Goal: Complete application form: Complete application form

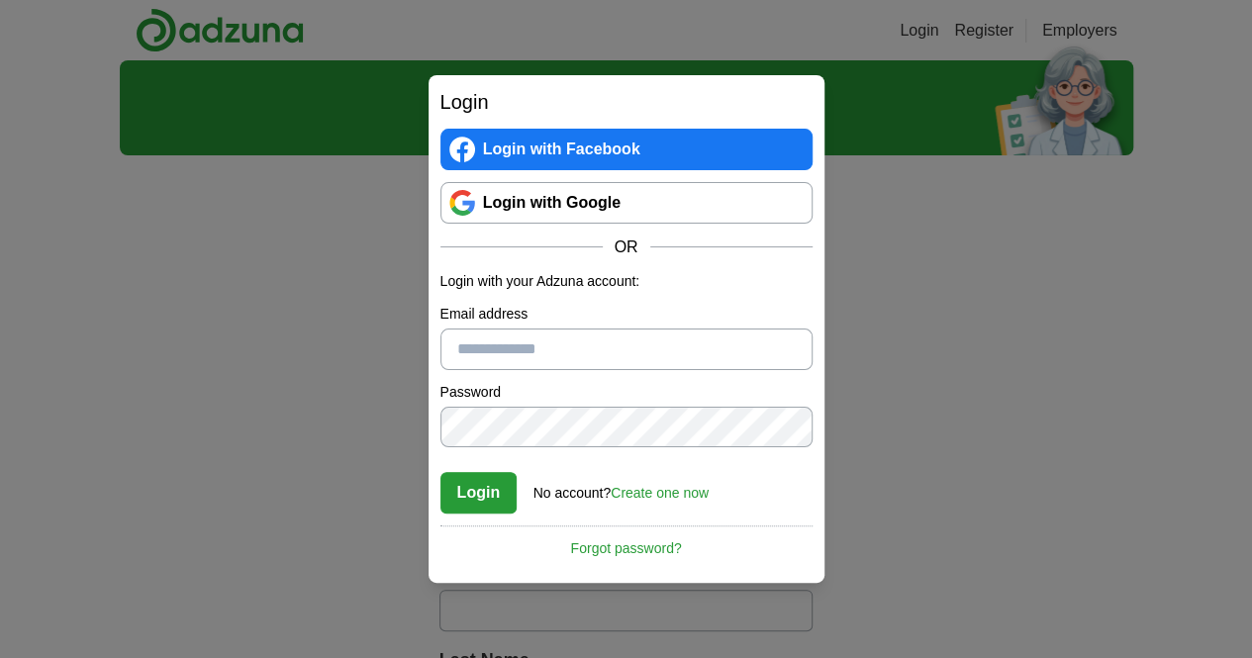
click at [647, 499] on link "Create one now" at bounding box center [660, 493] width 98 height 16
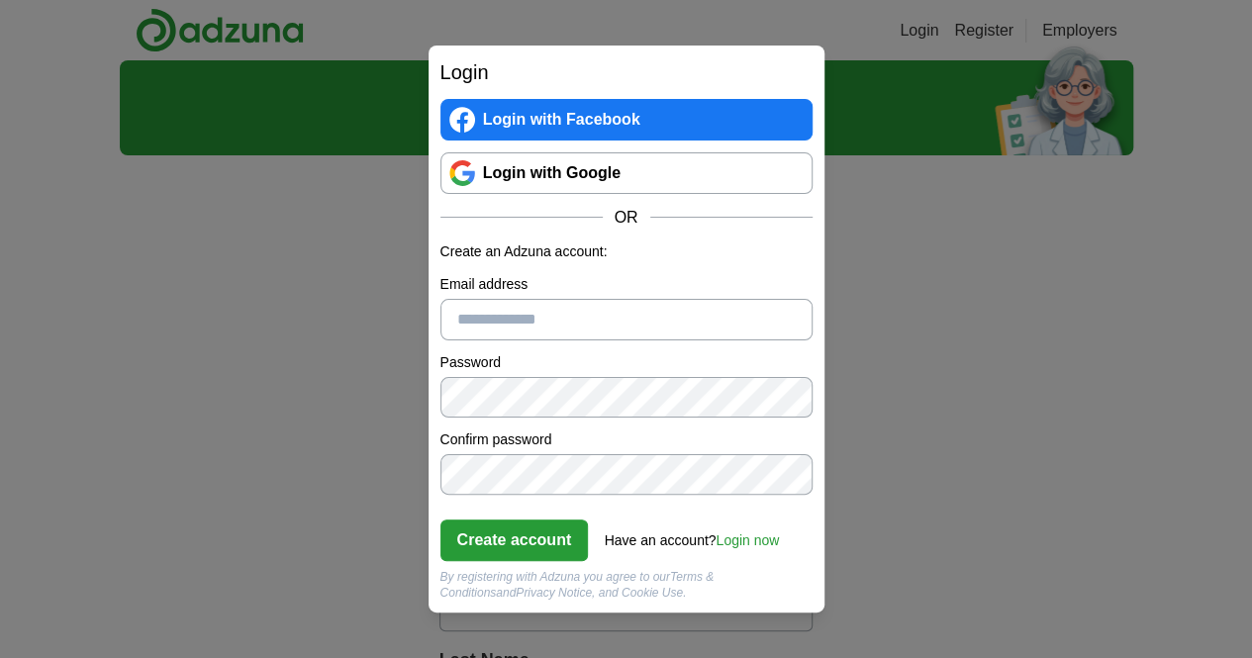
click at [574, 312] on input "Email address" at bounding box center [627, 320] width 372 height 42
type input "**********"
click button "Create account" at bounding box center [515, 541] width 149 height 42
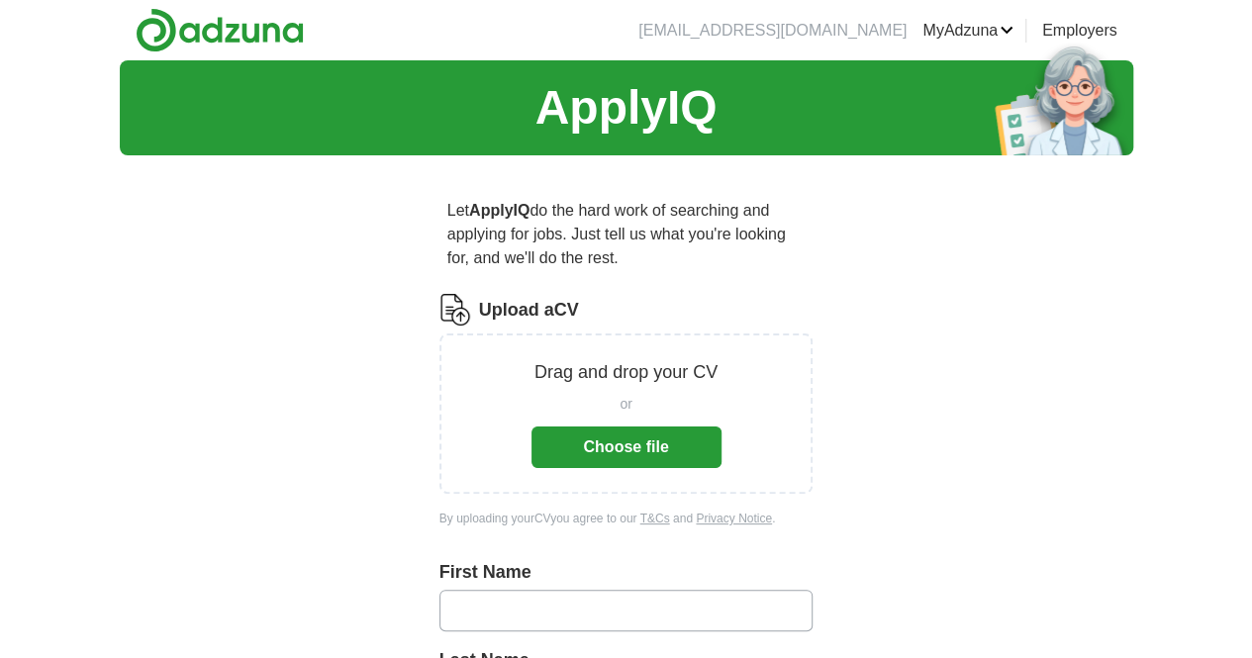
click at [618, 427] on button "Choose file" at bounding box center [627, 448] width 190 height 42
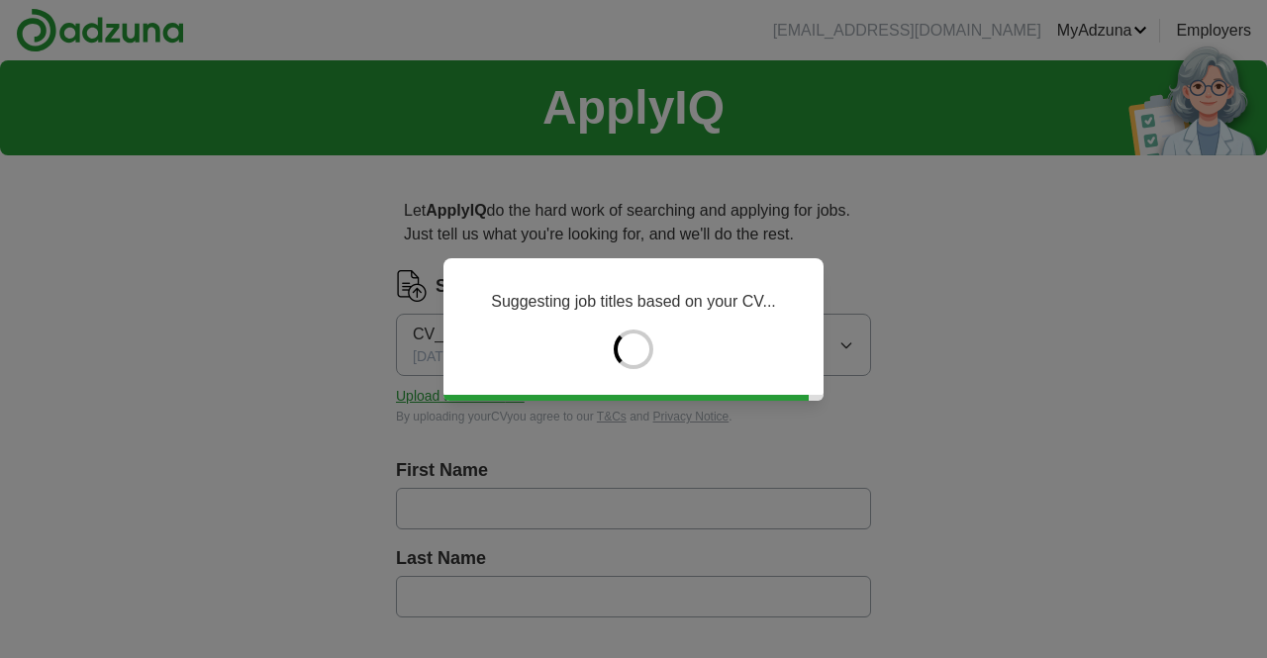
type input "****"
type input "**********"
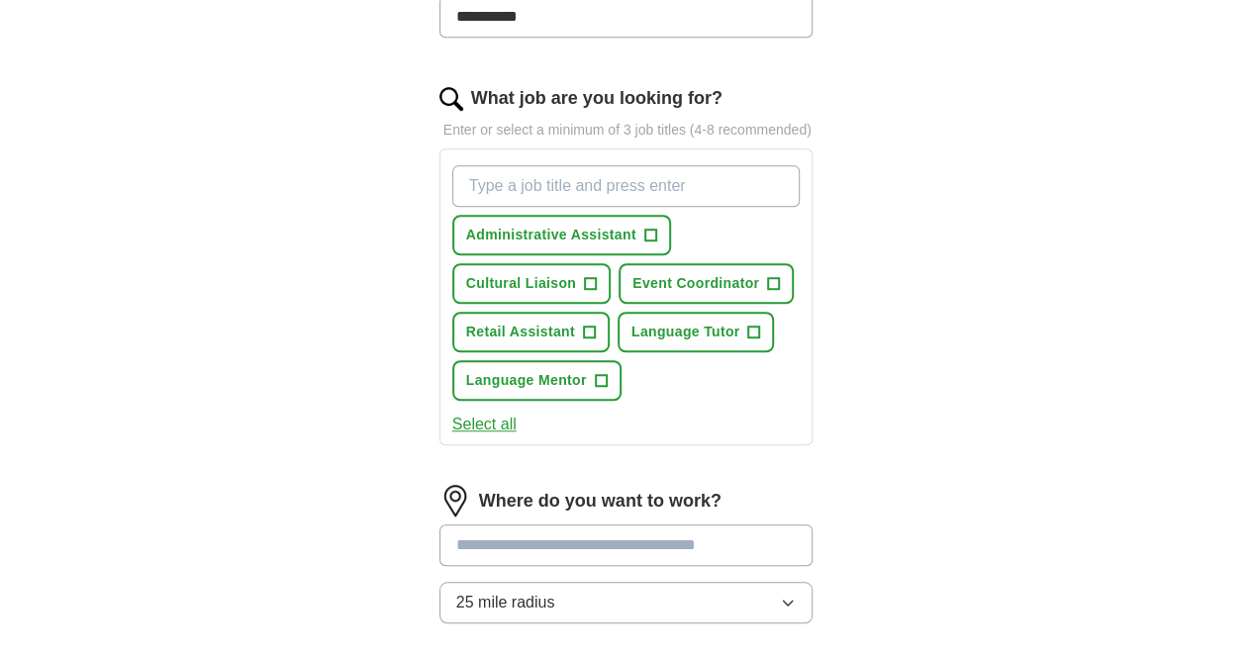
scroll to position [634, 0]
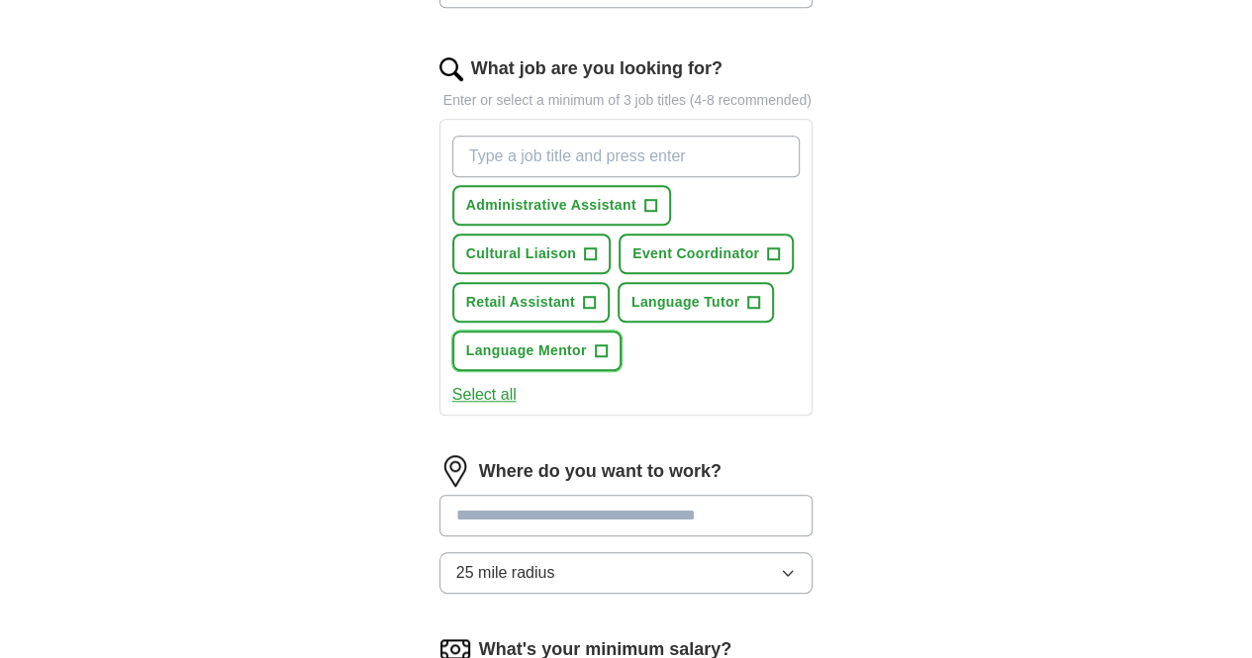
click at [622, 331] on button "Language Mentor +" at bounding box center [536, 351] width 169 height 41
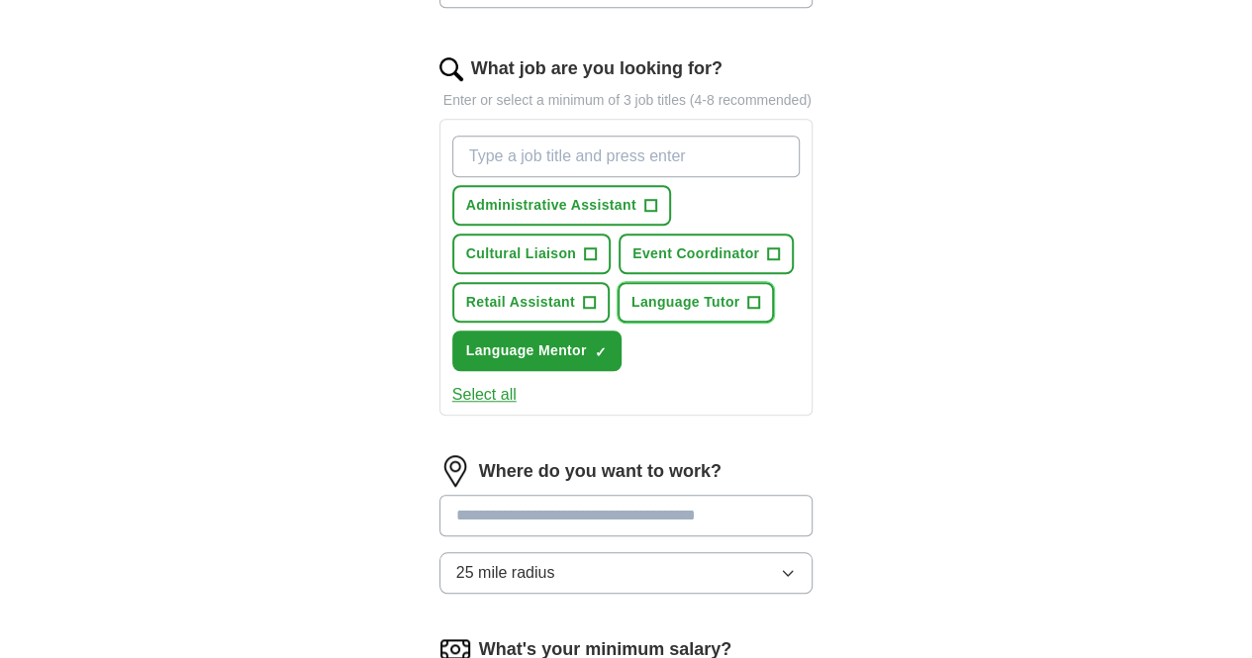
click at [632, 292] on span "Language Tutor" at bounding box center [686, 302] width 109 height 21
click at [618, 282] on button "Language Tutor ✓ ×" at bounding box center [696, 302] width 157 height 41
click at [587, 341] on span "Language Mentor" at bounding box center [526, 351] width 121 height 21
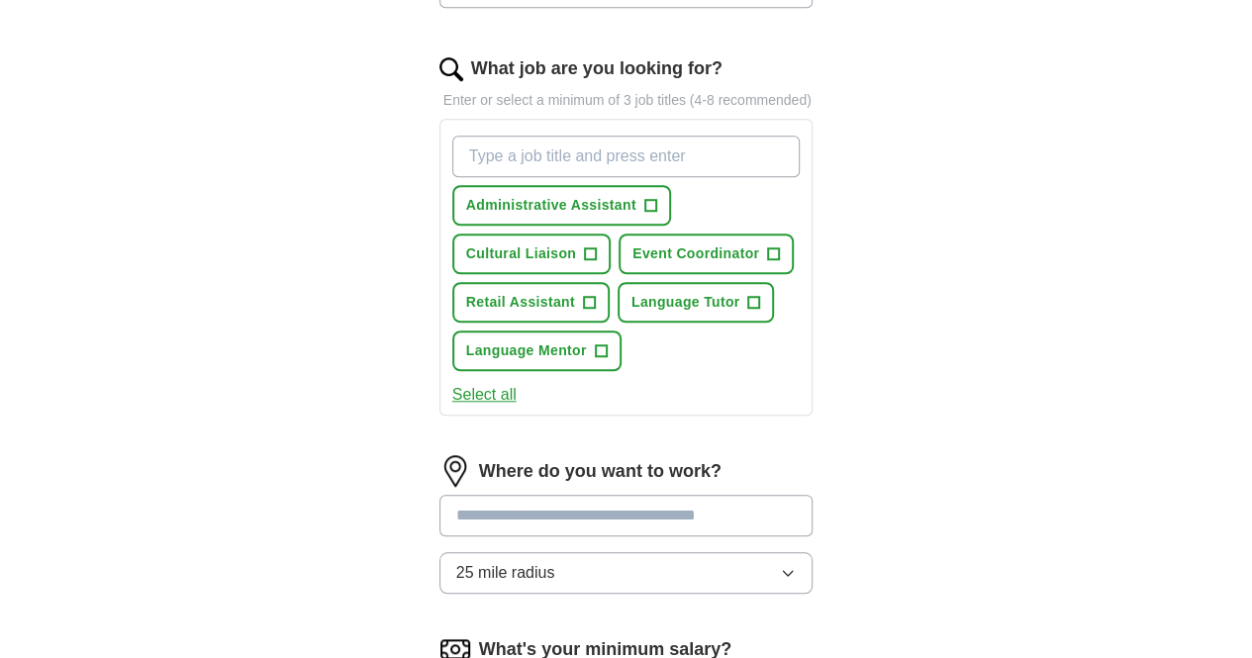
click at [643, 139] on input "What job are you looking for?" at bounding box center [626, 157] width 348 height 42
type input "translator"
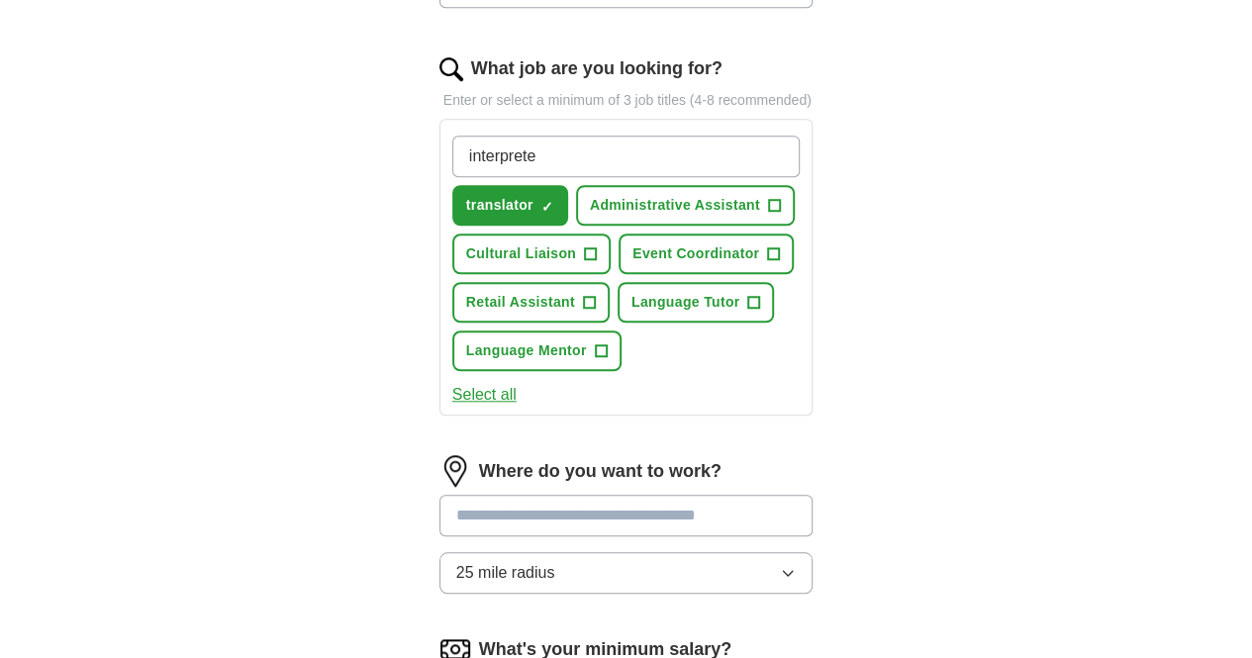
type input "interpreter"
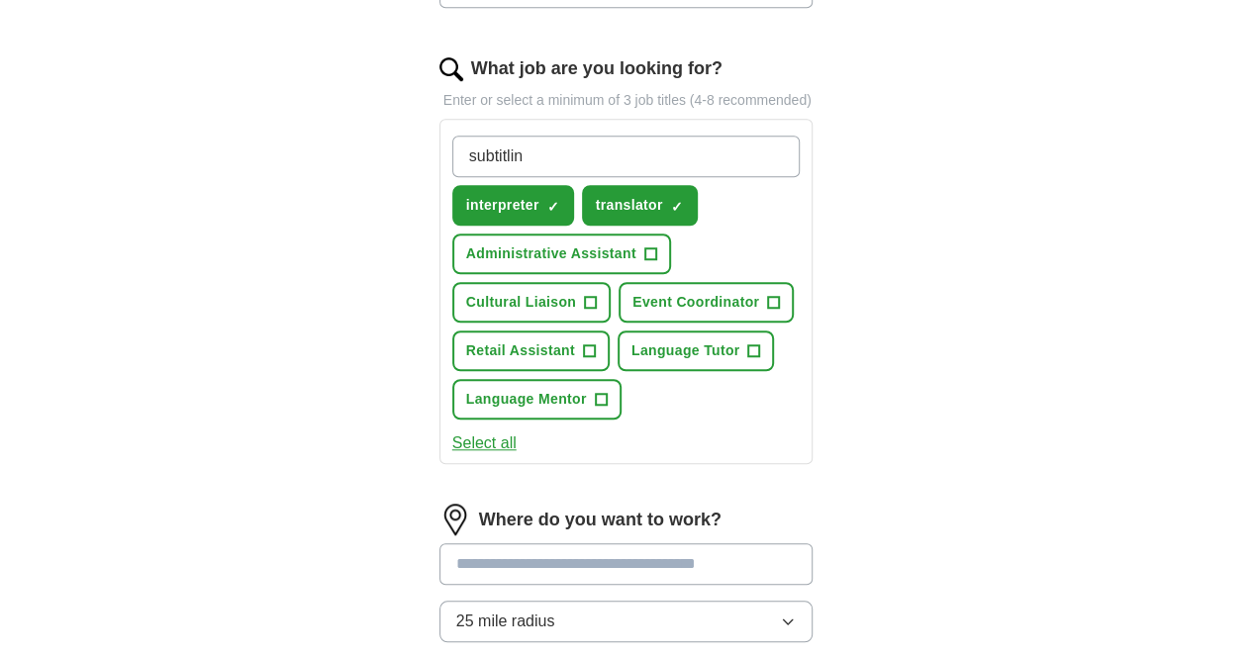
type input "subtitling"
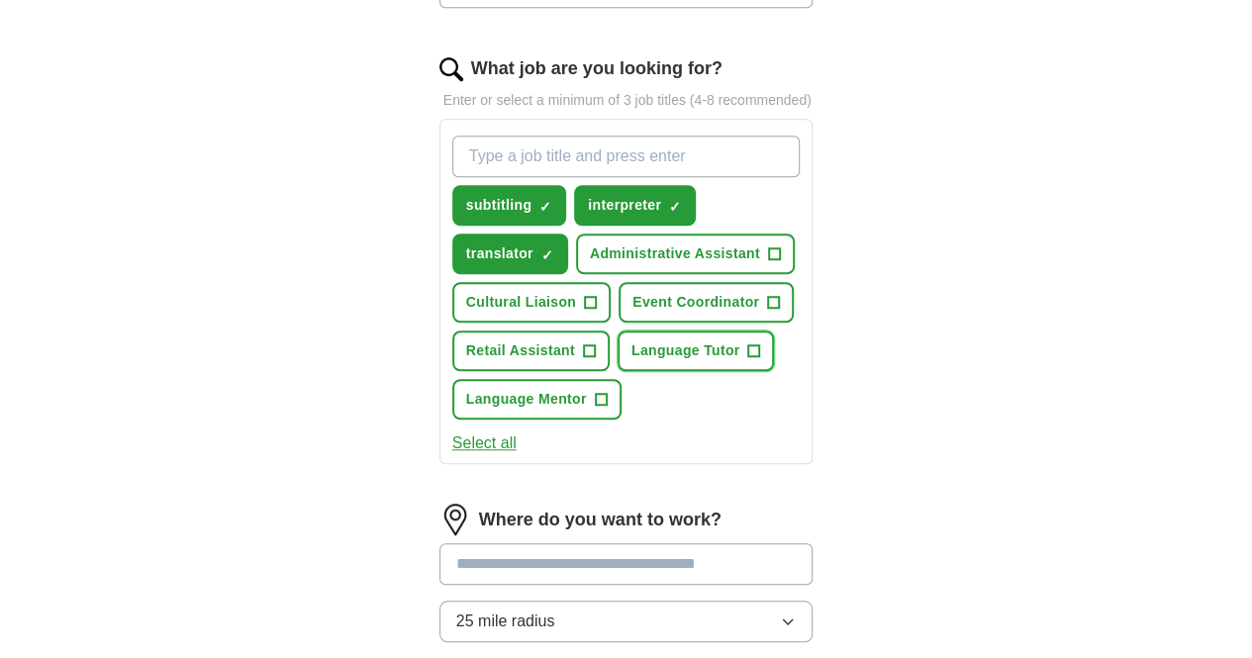
click at [618, 331] on button "Language Tutor +" at bounding box center [696, 351] width 157 height 41
click at [587, 389] on span "Language Mentor" at bounding box center [526, 399] width 121 height 21
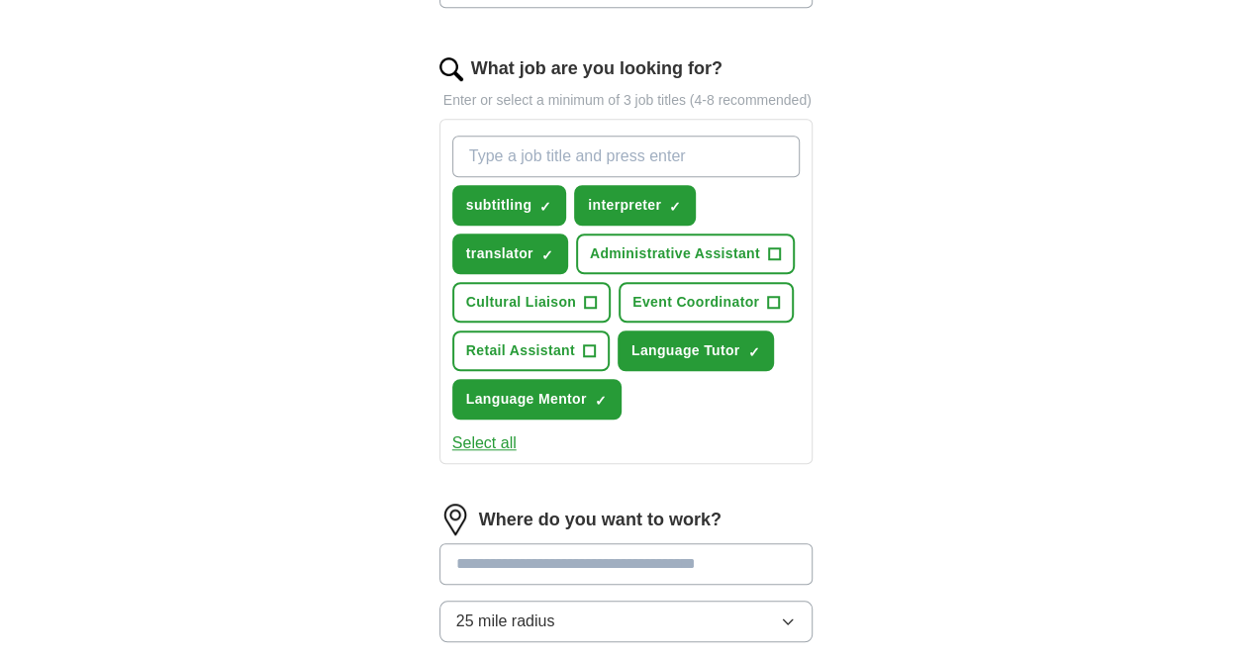
click at [448, 544] on input at bounding box center [627, 565] width 374 height 42
type input "*****"
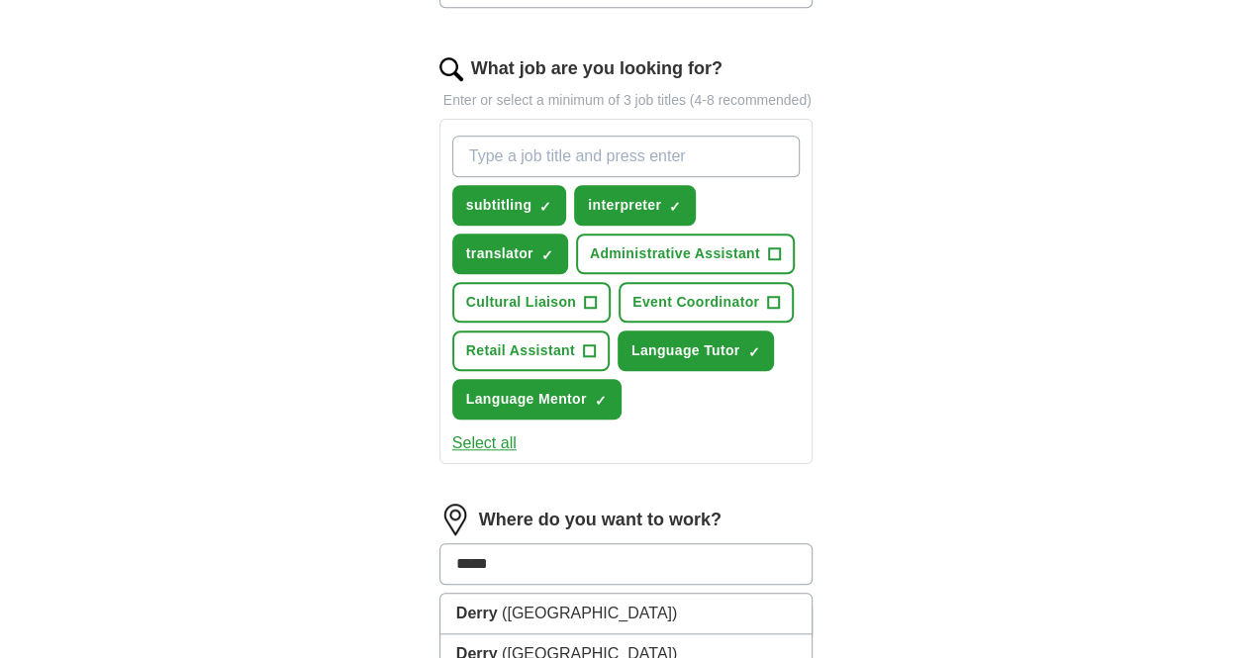
click at [600, 594] on li "Derry ([GEOGRAPHIC_DATA])" at bounding box center [627, 614] width 372 height 41
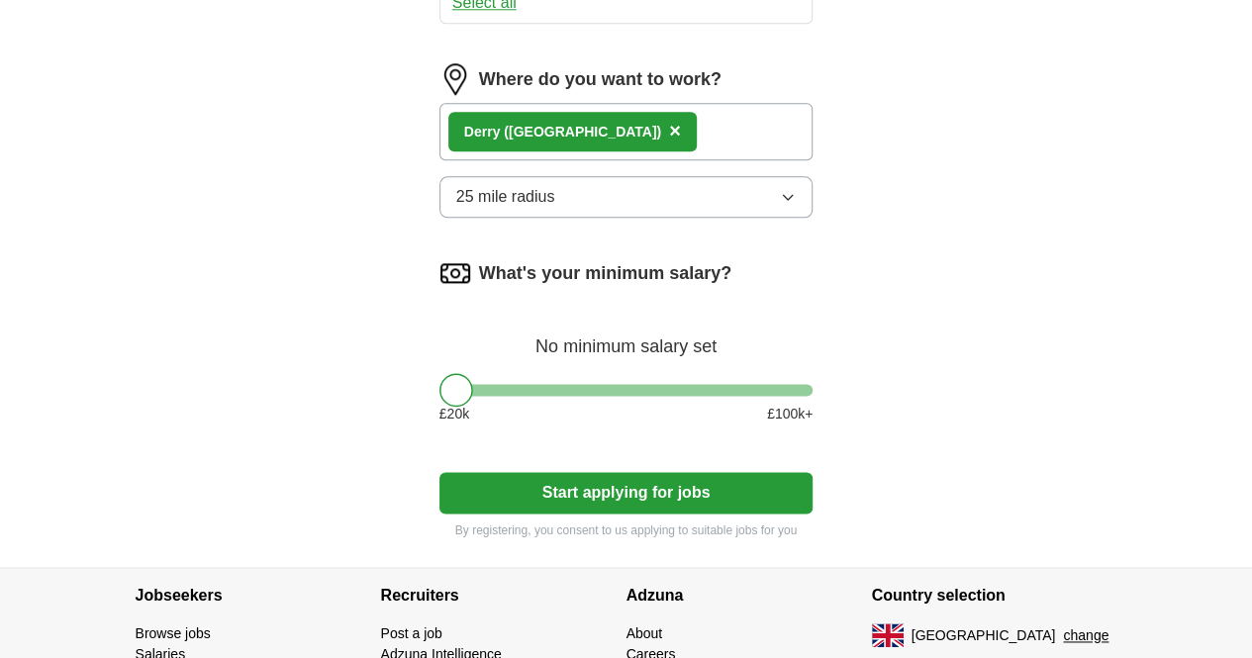
scroll to position [1087, 0]
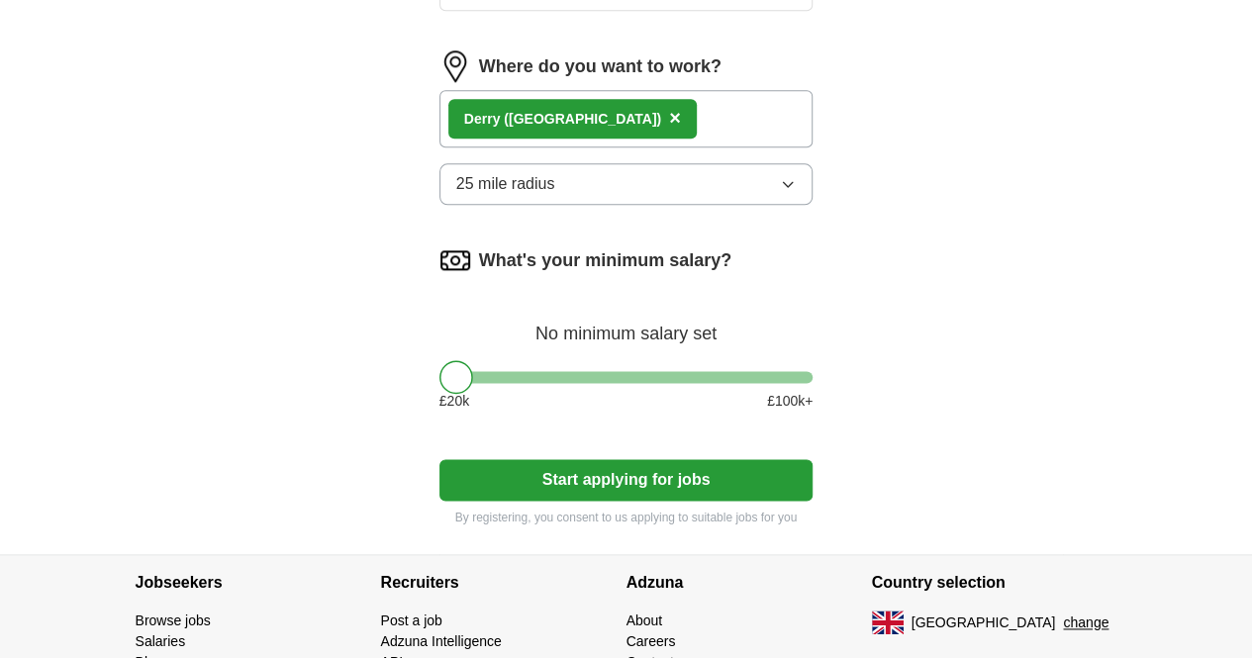
click at [665, 459] on button "Start applying for jobs" at bounding box center [627, 480] width 374 height 42
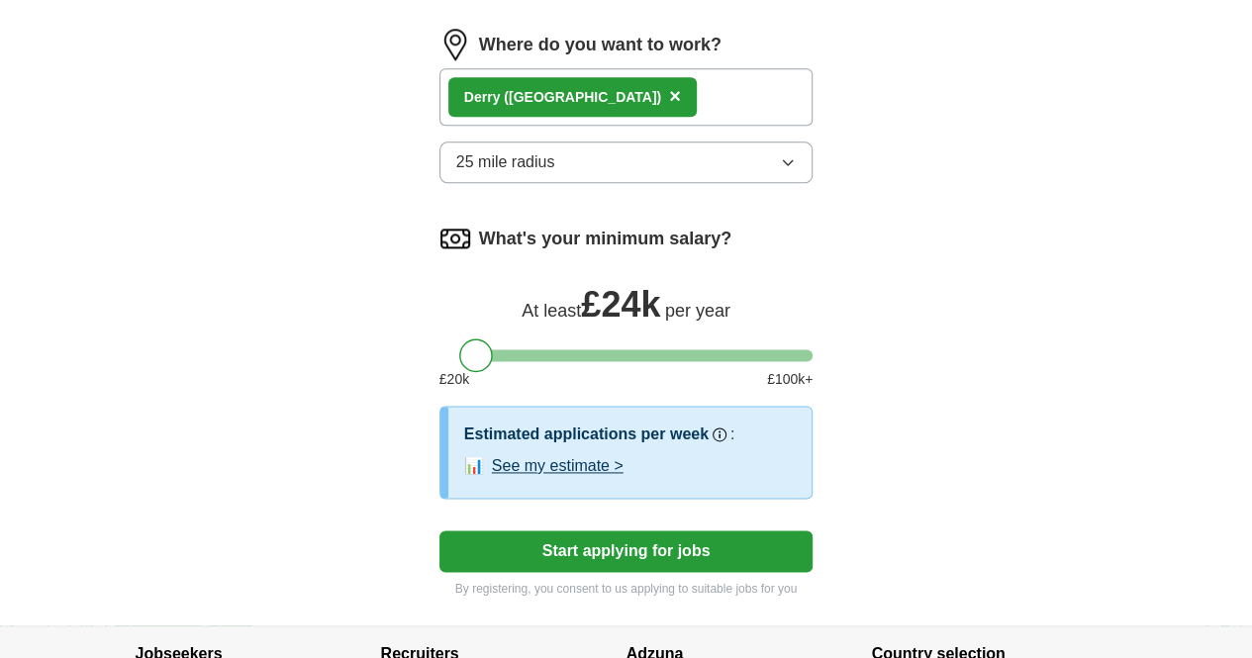
scroll to position [1218, 0]
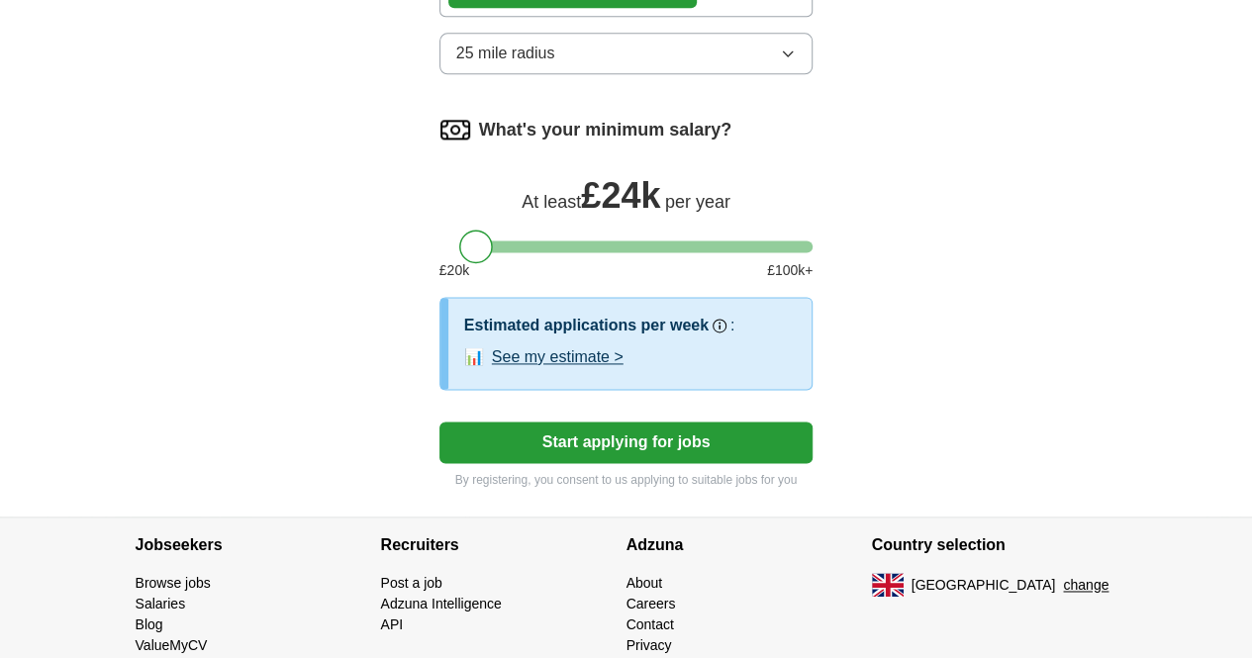
click at [136, 575] on link "Browse jobs" at bounding box center [173, 583] width 75 height 16
